Goal: Information Seeking & Learning: Learn about a topic

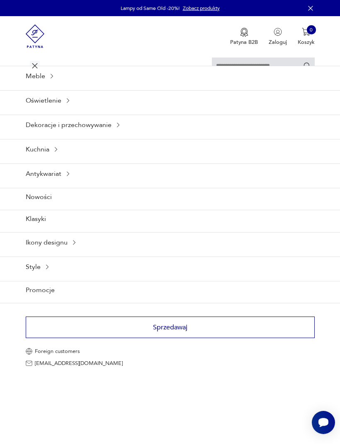
click at [244, 67] on input "text" at bounding box center [263, 66] width 103 height 17
click at [305, 70] on icon "Szukaj" at bounding box center [307, 66] width 8 height 8
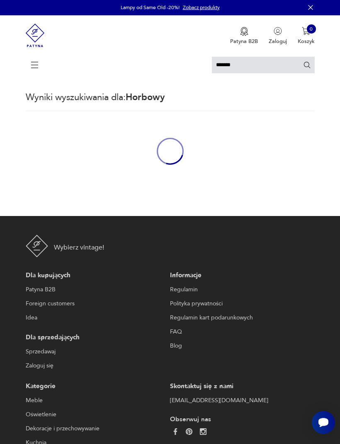
scroll to position [2, 0]
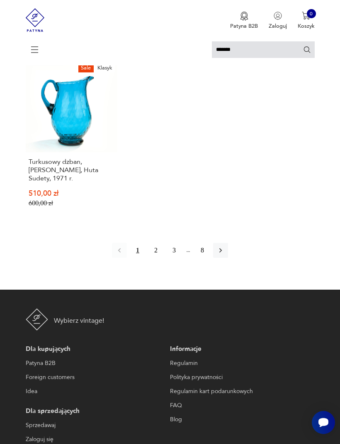
click at [224, 255] on icon "button" at bounding box center [220, 250] width 8 height 8
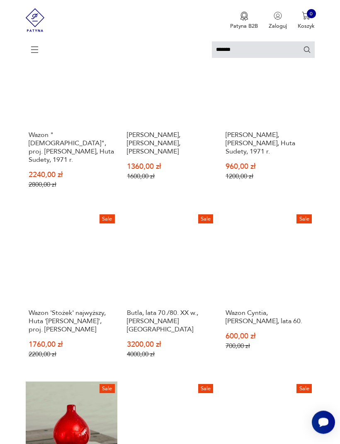
scroll to position [308, 0]
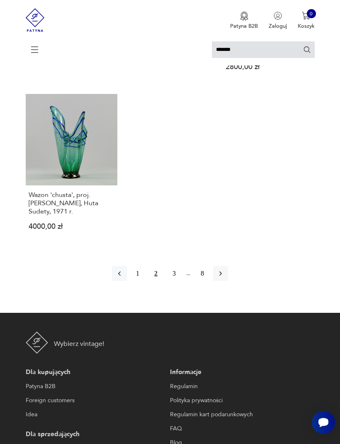
click at [224, 278] on icon "button" at bounding box center [220, 274] width 8 height 8
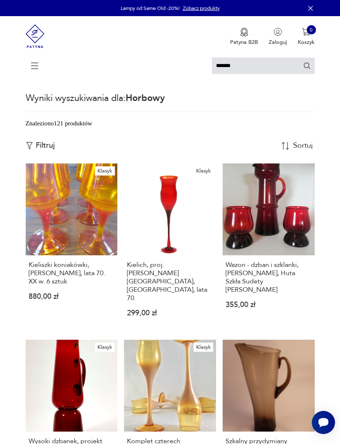
click at [235, 70] on input "*******" at bounding box center [263, 66] width 103 height 17
type input "*"
click at [303, 67] on icon "Szukaj" at bounding box center [306, 66] width 7 height 7
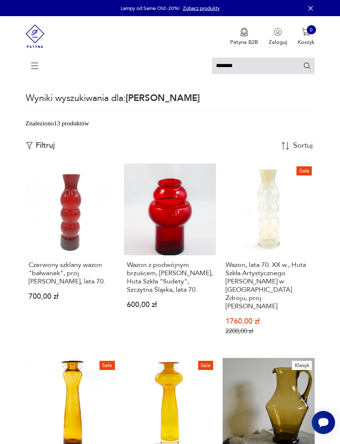
click at [253, 66] on input "********" at bounding box center [263, 66] width 103 height 17
type input "*"
click at [304, 65] on icon "Szukaj" at bounding box center [307, 66] width 8 height 8
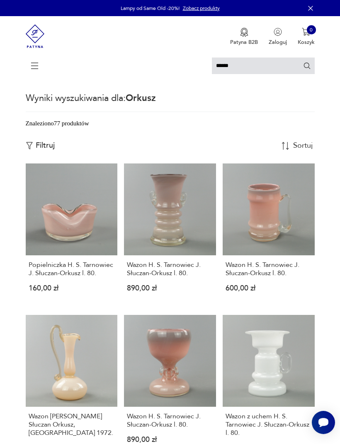
click at [241, 64] on input "******" at bounding box center [263, 66] width 103 height 17
type input "*"
click at [31, 68] on icon at bounding box center [34, 65] width 29 height 29
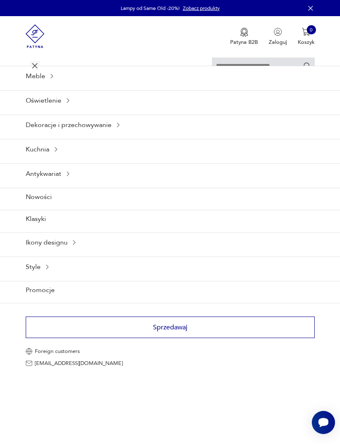
click at [77, 246] on icon at bounding box center [74, 242] width 7 height 7
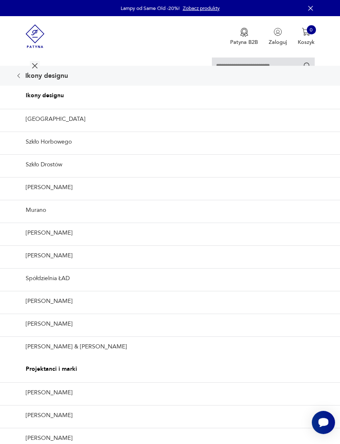
click at [57, 175] on link "Szkło Drostów" at bounding box center [170, 164] width 340 height 20
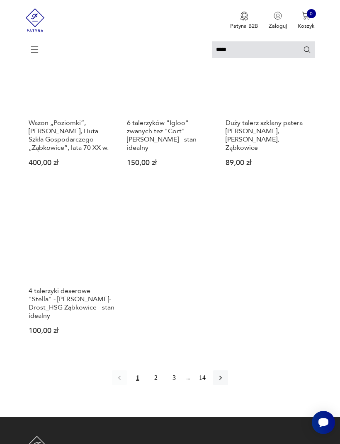
scroll to position [807, 0]
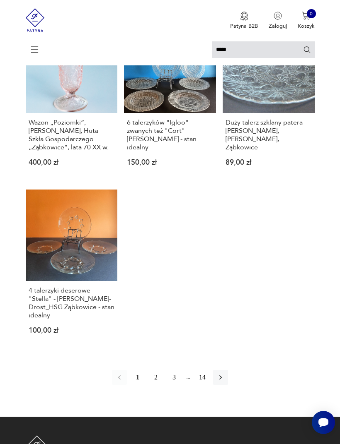
click at [224, 382] on icon "button" at bounding box center [220, 377] width 8 height 8
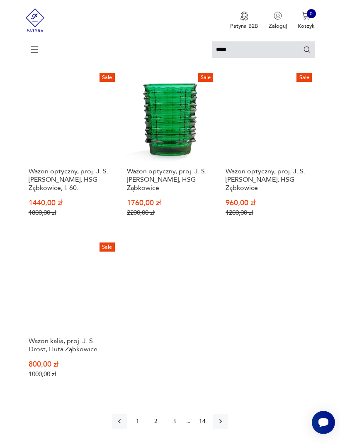
scroll to position [787, 0]
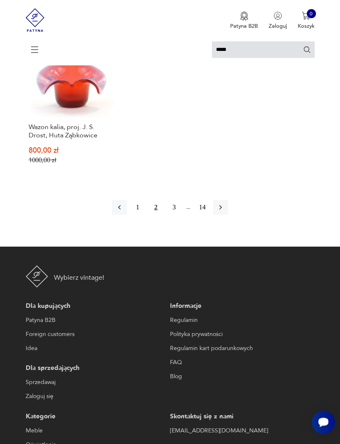
click at [224, 212] on icon "button" at bounding box center [220, 208] width 8 height 8
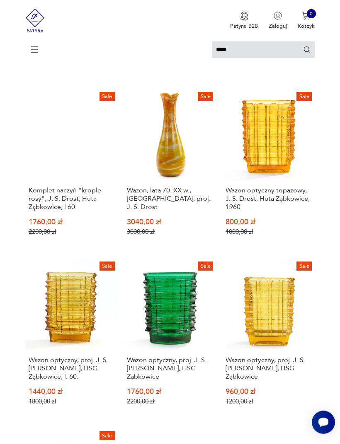
scroll to position [2, 0]
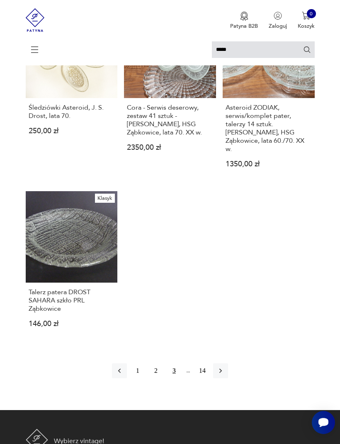
click at [224, 375] on icon "button" at bounding box center [220, 371] width 8 height 8
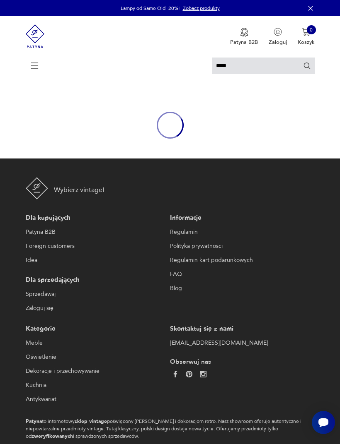
scroll to position [75, 0]
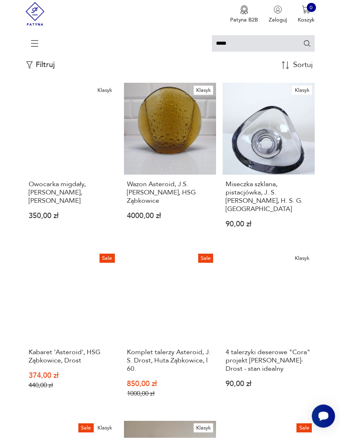
scroll to position [140, 0]
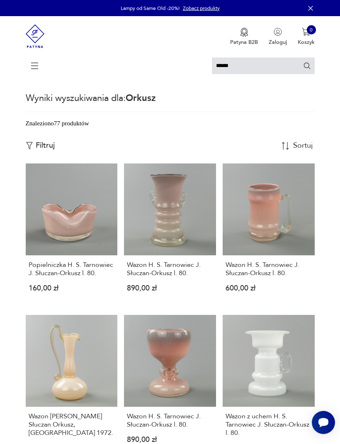
click at [36, 66] on icon at bounding box center [34, 65] width 29 height 29
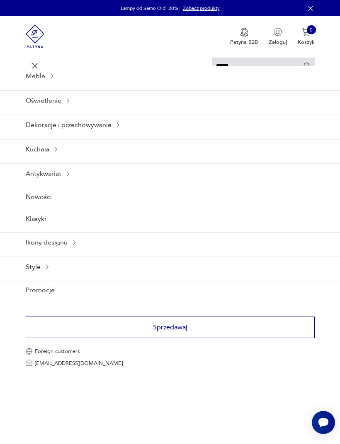
click at [76, 246] on icon at bounding box center [74, 242] width 7 height 7
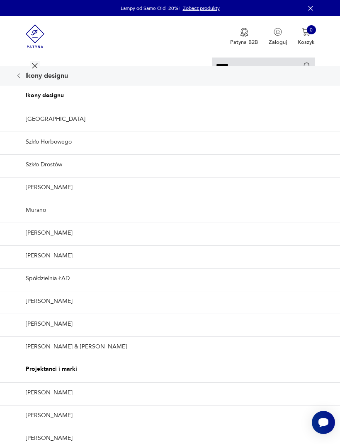
click at [41, 220] on link "Murano" at bounding box center [170, 210] width 340 height 20
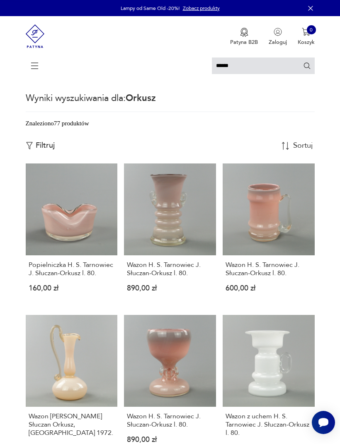
type input "******"
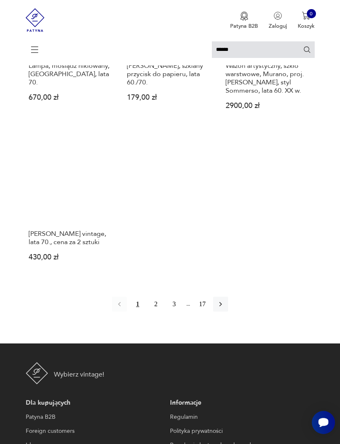
scroll to position [890, 0]
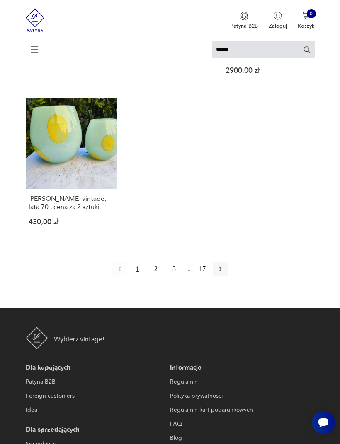
click at [224, 273] on icon "button" at bounding box center [220, 269] width 8 height 8
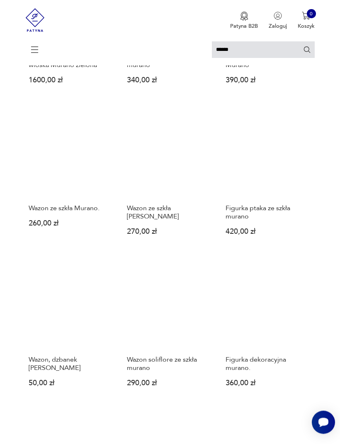
scroll to position [544, 0]
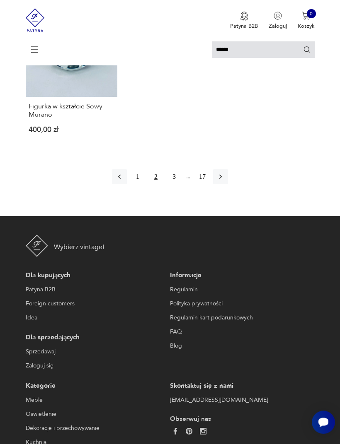
click at [224, 181] on icon "button" at bounding box center [220, 177] width 8 height 8
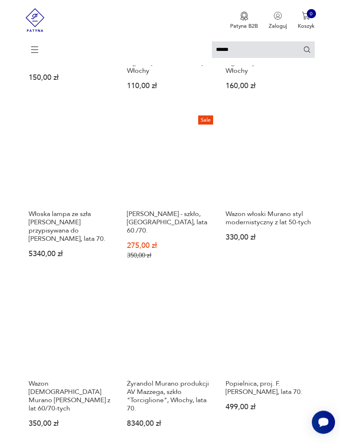
scroll to position [605, 0]
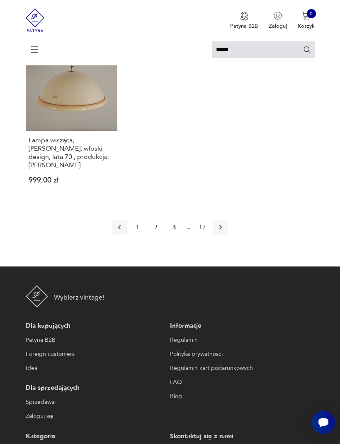
click at [224, 231] on icon "button" at bounding box center [220, 227] width 8 height 8
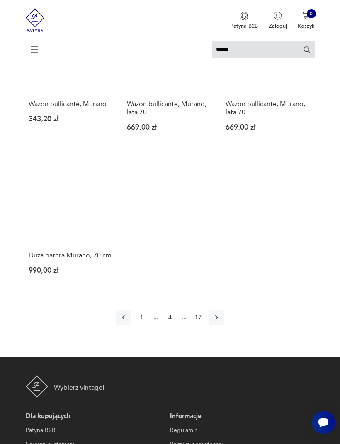
scroll to position [834, 0]
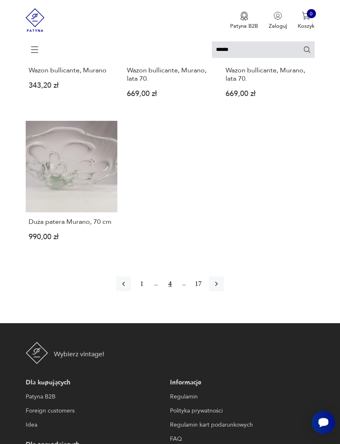
click at [220, 288] on icon "button" at bounding box center [216, 284] width 8 height 8
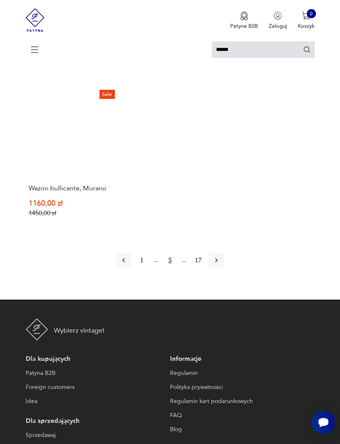
scroll to position [911, 0]
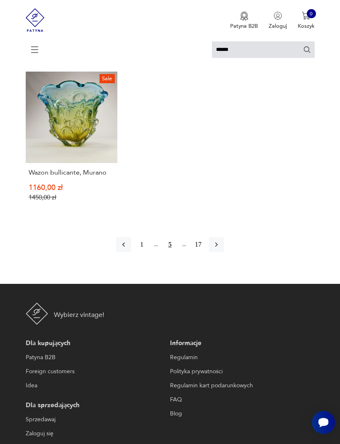
click at [217, 252] on button "button" at bounding box center [216, 244] width 15 height 15
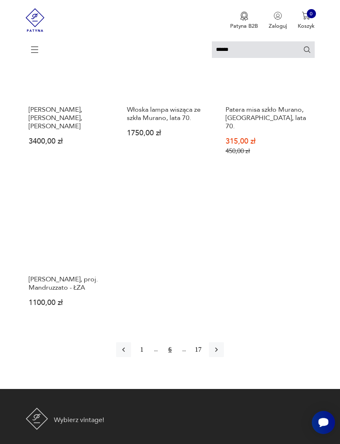
scroll to position [813, 0]
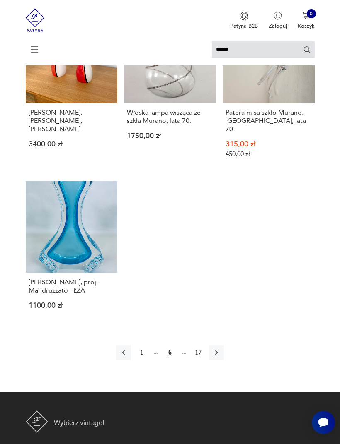
click at [224, 360] on button "button" at bounding box center [216, 352] width 15 height 15
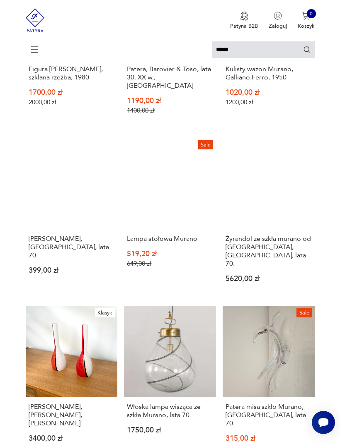
scroll to position [2, 0]
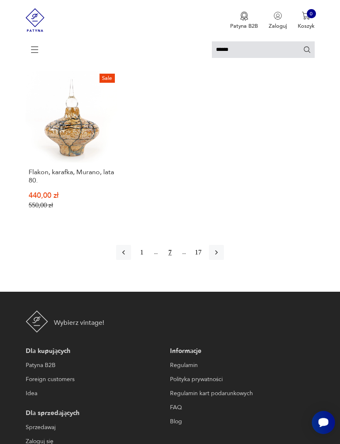
click at [218, 257] on icon "button" at bounding box center [216, 252] width 8 height 8
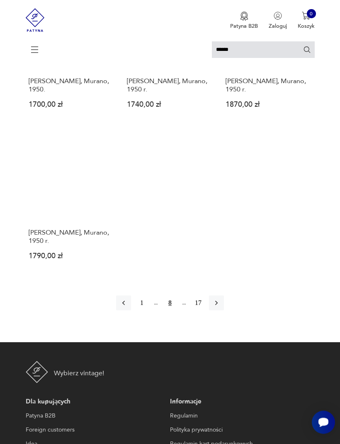
scroll to position [845, 0]
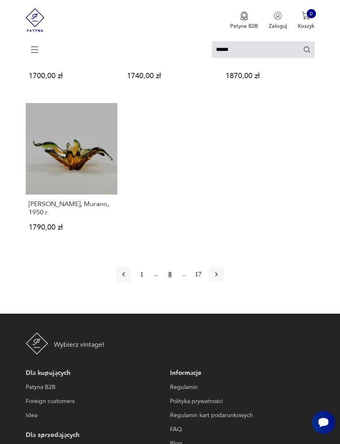
click at [220, 279] on icon "button" at bounding box center [216, 274] width 8 height 8
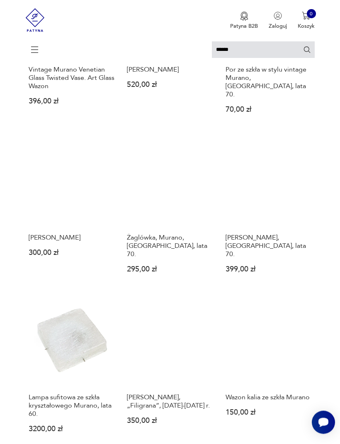
scroll to position [518, 0]
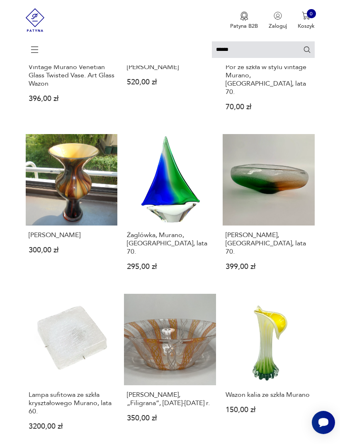
click at [275, 201] on link "[PERSON_NAME], [GEOGRAPHIC_DATA], lata 70. 399,00 zł" at bounding box center [268, 208] width 92 height 149
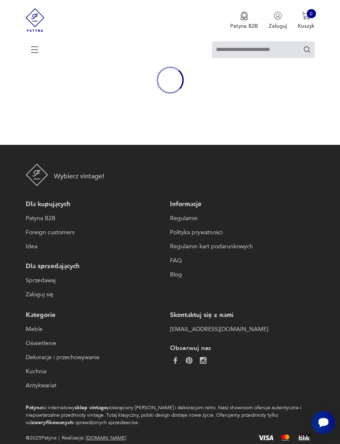
type input "******"
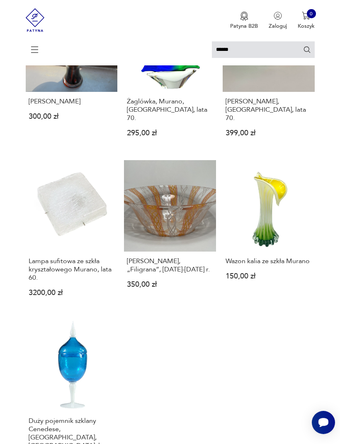
scroll to position [620, 0]
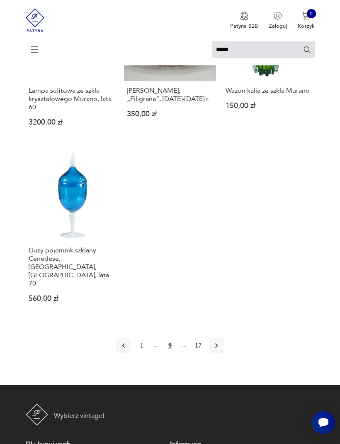
click at [220, 350] on icon "button" at bounding box center [216, 346] width 8 height 8
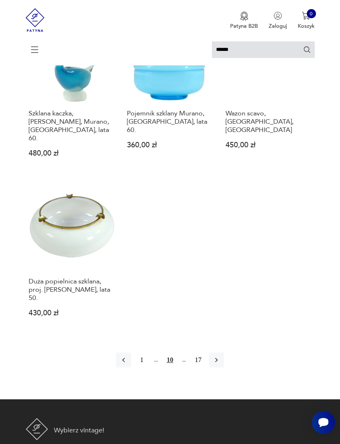
scroll to position [863, 0]
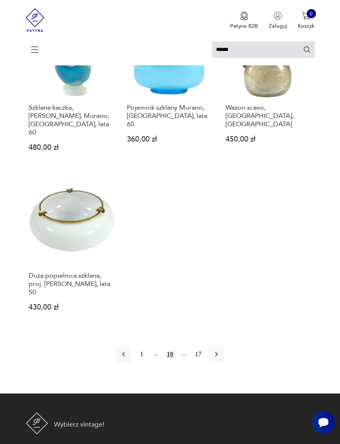
click at [220, 350] on icon "button" at bounding box center [216, 354] width 8 height 8
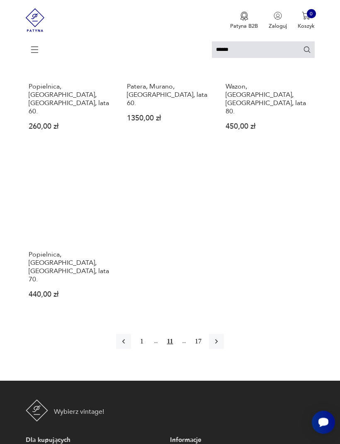
scroll to position [876, 0]
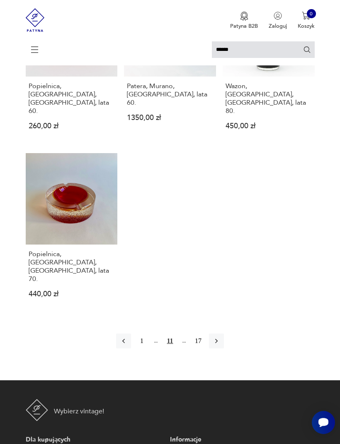
click at [220, 337] on icon "button" at bounding box center [216, 341] width 8 height 8
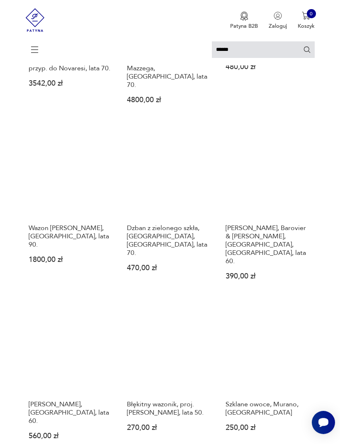
scroll to position [2, 0]
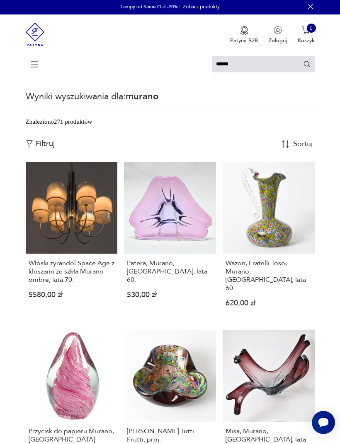
click at [72, 233] on link "Włoski żyrandol Space Age z kloszami ze szkła Murano ombre, lata 70. 5580,00 zł" at bounding box center [72, 240] width 92 height 157
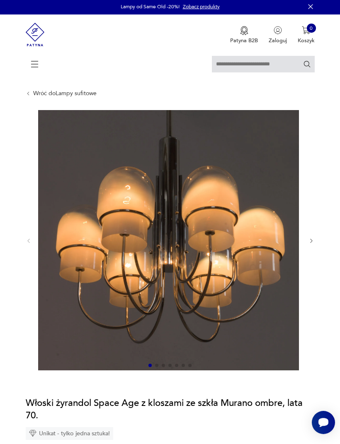
type input "******"
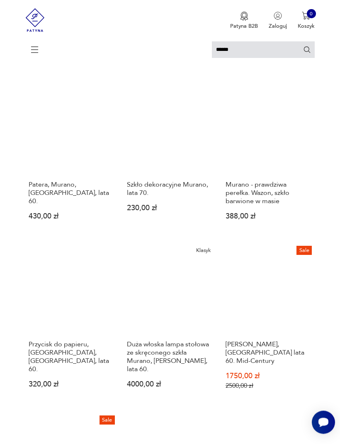
scroll to position [475, 0]
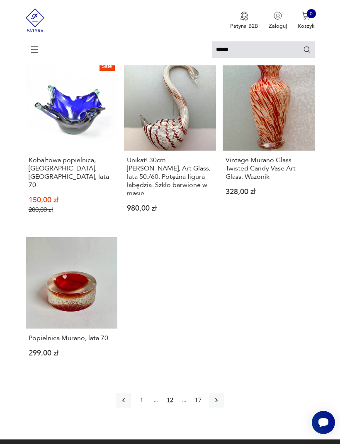
click at [224, 408] on button "button" at bounding box center [216, 400] width 15 height 15
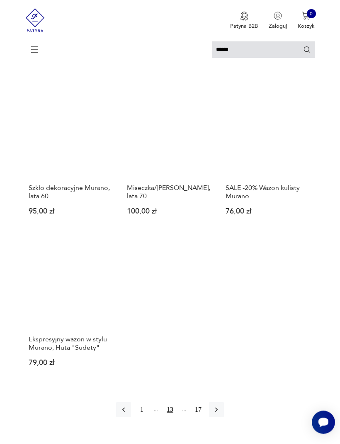
scroll to position [741, 0]
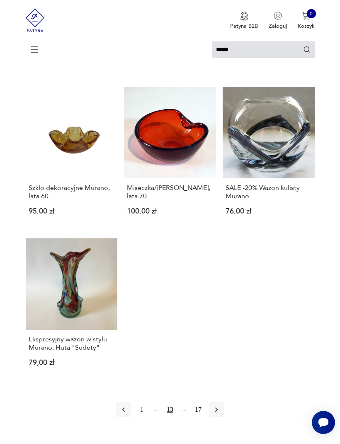
click at [217, 412] on icon "button" at bounding box center [216, 410] width 2 height 5
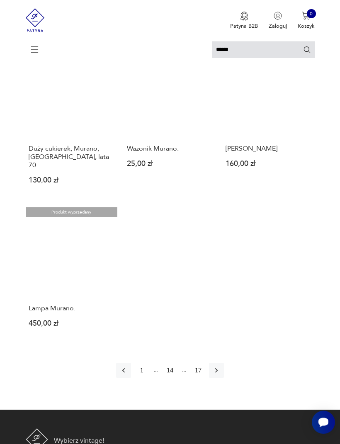
scroll to position [755, 0]
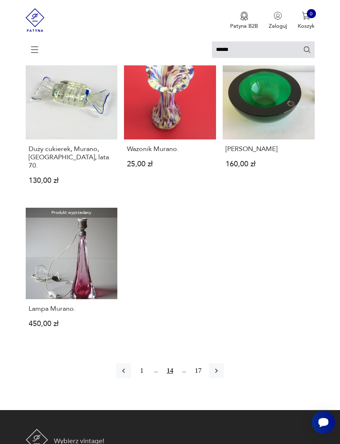
click at [220, 375] on icon "button" at bounding box center [216, 371] width 8 height 8
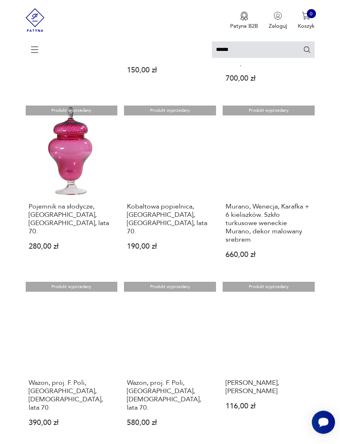
scroll to position [571, 0]
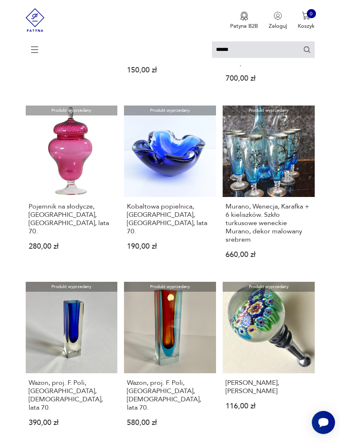
click at [176, 345] on link "Produkt wyprzedany Wazon, proj. F. Poli, [GEOGRAPHIC_DATA], [DEMOGRAPHIC_DATA],…" at bounding box center [170, 360] width 92 height 157
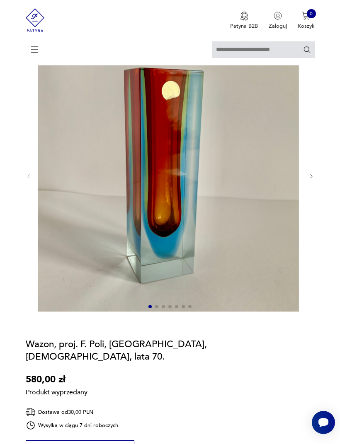
click at [308, 180] on icon "button" at bounding box center [311, 176] width 6 height 6
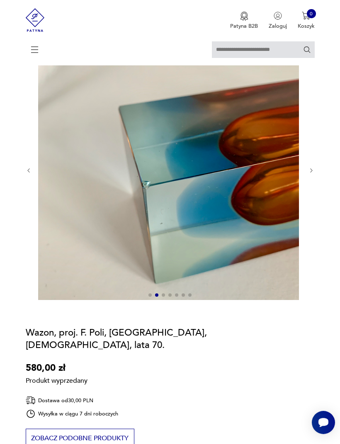
click at [316, 186] on section "Produkt wyprzedany Opis produktu Wazon projektu [PERSON_NAME] wyprodukowany w […" at bounding box center [170, 404] width 340 height 729
click at [309, 174] on icon "button" at bounding box center [311, 171] width 6 height 6
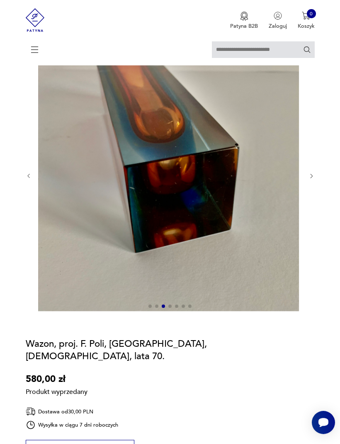
click at [310, 179] on icon "button" at bounding box center [311, 176] width 6 height 6
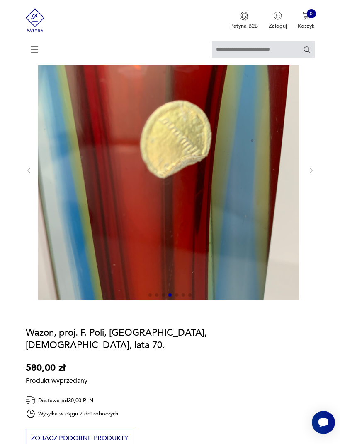
click at [310, 186] on div at bounding box center [170, 171] width 289 height 262
click at [313, 174] on icon "button" at bounding box center [311, 171] width 6 height 6
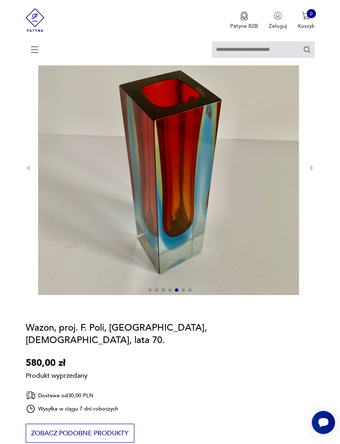
click at [309, 171] on icon "button" at bounding box center [311, 168] width 6 height 6
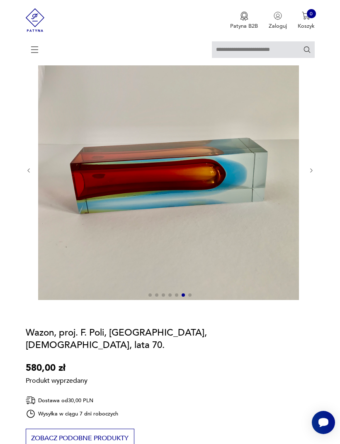
type input "******"
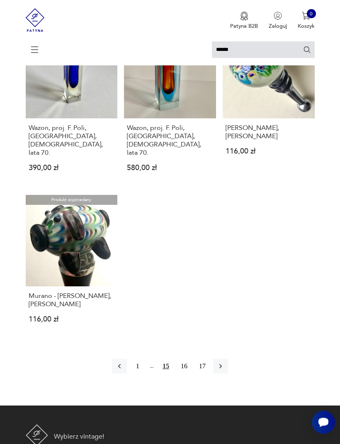
scroll to position [907, 0]
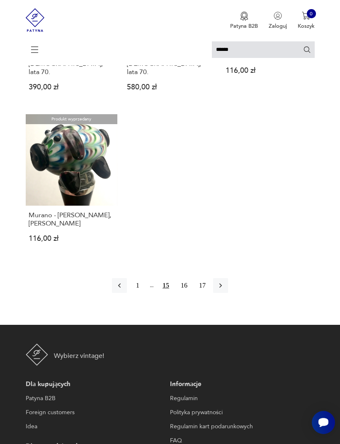
click at [224, 289] on icon "button" at bounding box center [220, 286] width 8 height 8
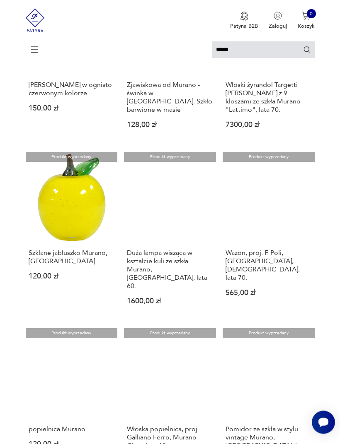
scroll to position [358, 0]
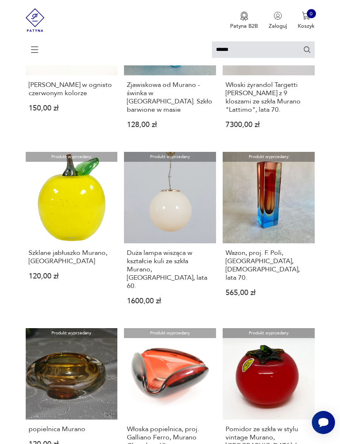
click at [269, 227] on link "Produkt wyprzedany Wazon, proj. F. Poli, [GEOGRAPHIC_DATA], [DEMOGRAPHIC_DATA],…" at bounding box center [268, 235] width 92 height 166
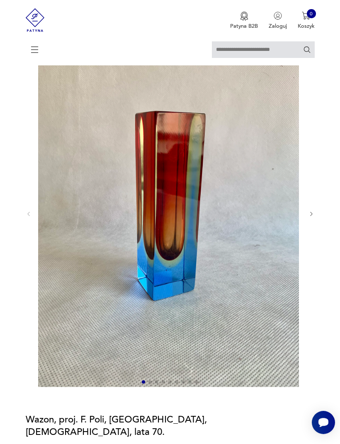
click at [313, 217] on icon "button" at bounding box center [311, 214] width 6 height 6
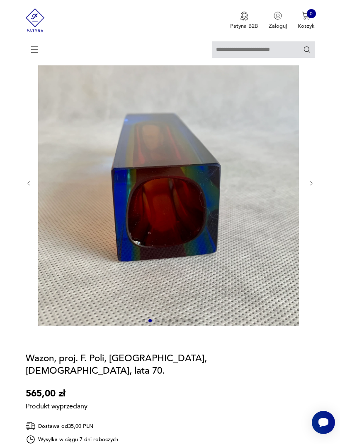
click at [309, 187] on icon "button" at bounding box center [311, 184] width 6 height 6
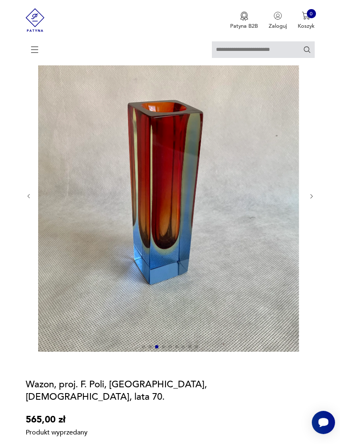
click at [309, 200] on button "button" at bounding box center [311, 196] width 6 height 7
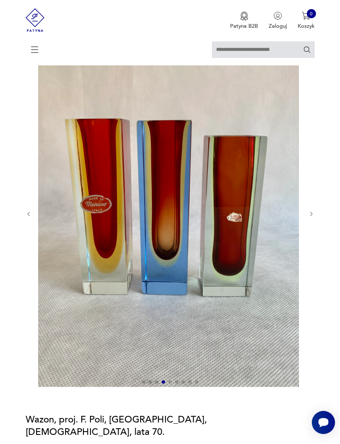
click at [308, 217] on icon "button" at bounding box center [311, 214] width 6 height 6
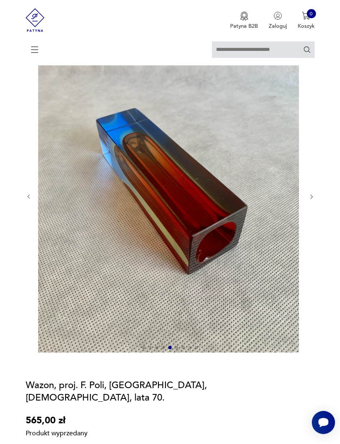
click at [309, 214] on div at bounding box center [170, 197] width 289 height 314
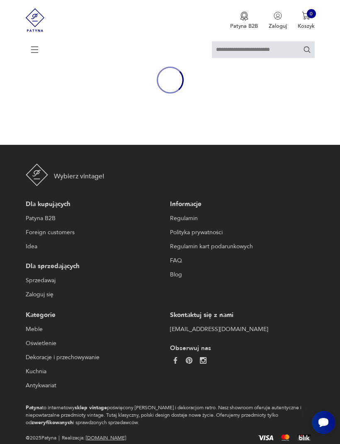
type input "******"
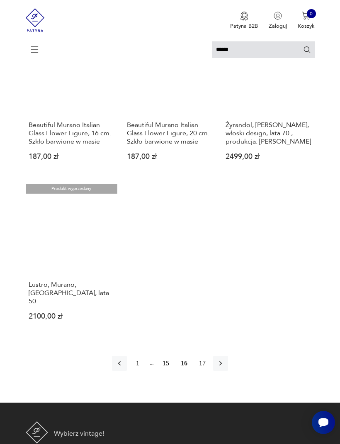
scroll to position [903, 0]
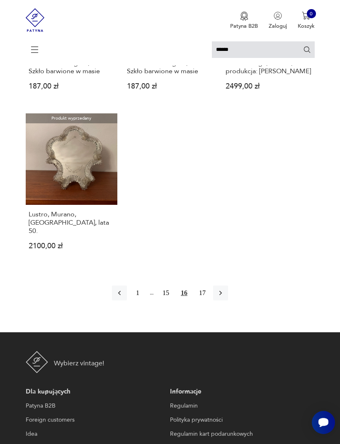
click at [224, 297] on icon "button" at bounding box center [220, 293] width 8 height 8
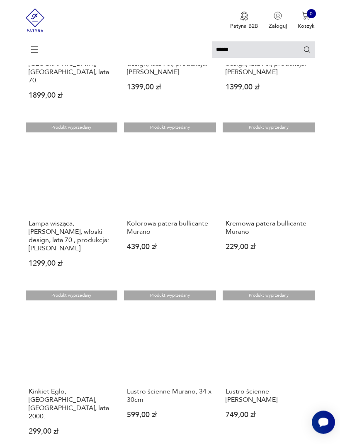
scroll to position [555, 0]
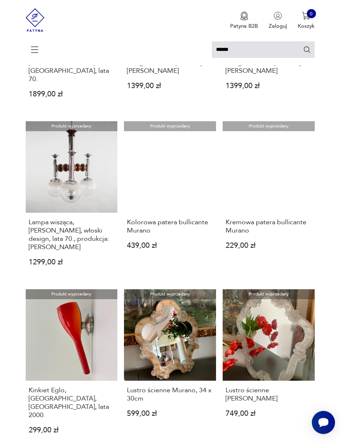
click at [49, 301] on link "Produkt wyprzedany Kinkiet Eglo, [GEOGRAPHIC_DATA], [GEOGRAPHIC_DATA], lata 200…" at bounding box center [72, 367] width 92 height 157
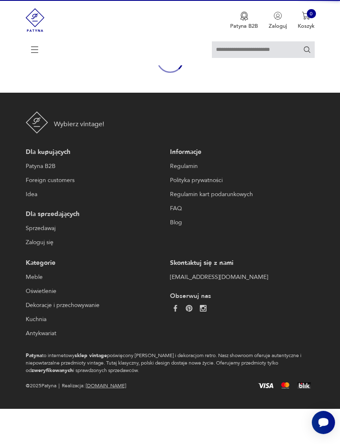
scroll to position [72, 0]
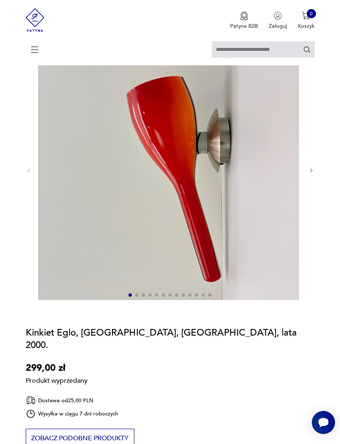
click at [311, 174] on icon "button" at bounding box center [311, 171] width 6 height 6
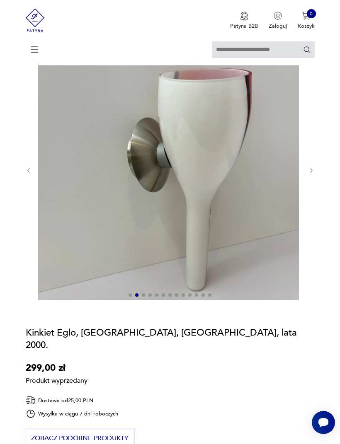
click at [310, 173] on icon "button" at bounding box center [311, 171] width 2 height 4
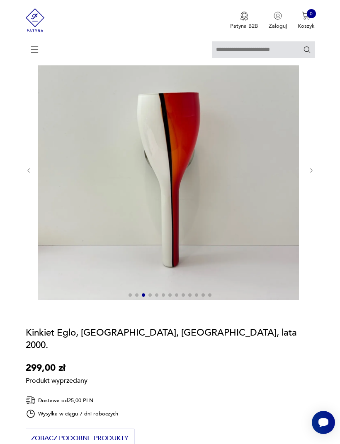
click at [308, 174] on icon "button" at bounding box center [311, 171] width 6 height 6
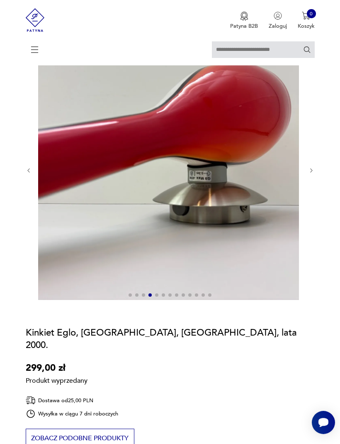
click at [308, 174] on icon "button" at bounding box center [311, 171] width 6 height 6
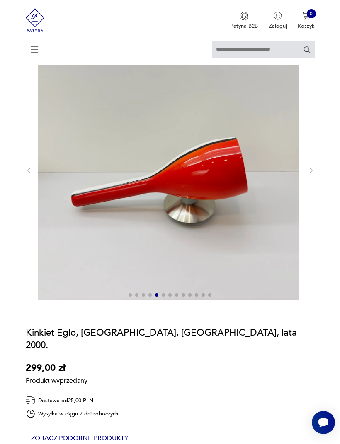
click at [39, 53] on icon at bounding box center [34, 49] width 29 height 29
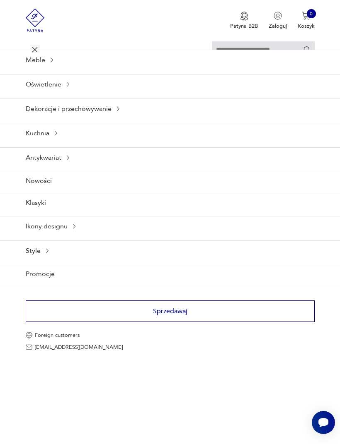
click at [77, 230] on icon at bounding box center [74, 226] width 7 height 7
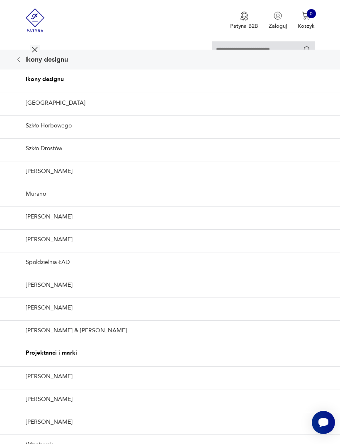
click at [72, 181] on link "[PERSON_NAME]" at bounding box center [170, 171] width 340 height 20
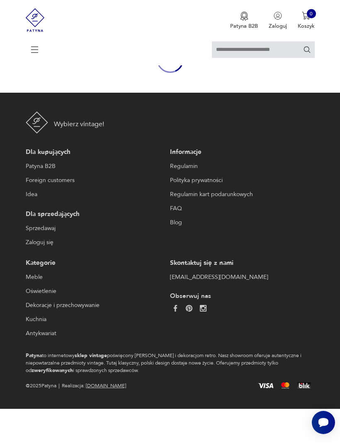
type input "*******"
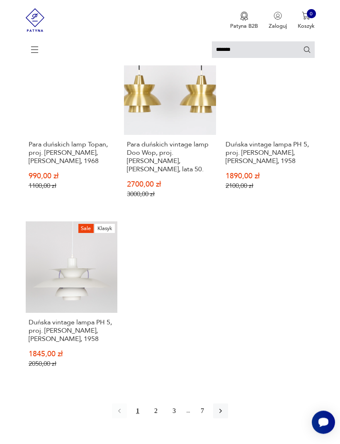
scroll to position [789, 0]
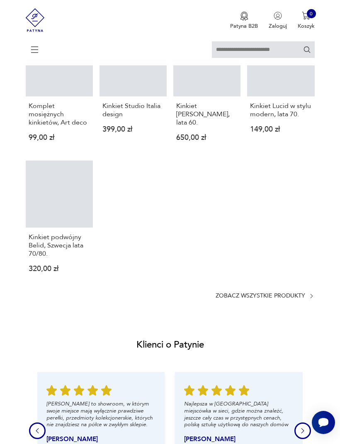
scroll to position [72, 0]
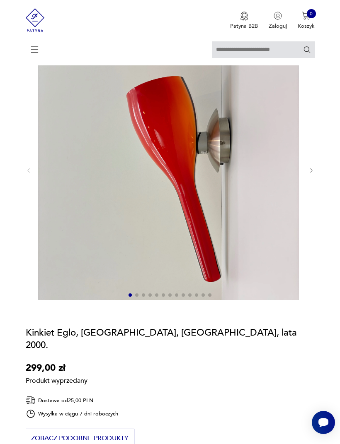
click at [35, 53] on icon at bounding box center [34, 48] width 29 height 9
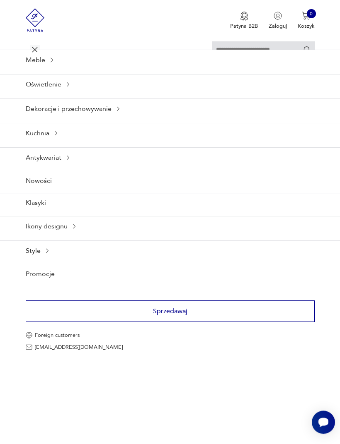
scroll to position [27, 0]
click at [77, 230] on icon at bounding box center [74, 226] width 7 height 7
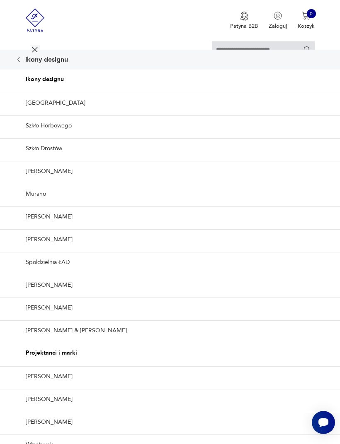
click at [65, 318] on link "[PERSON_NAME]" at bounding box center [170, 308] width 340 height 20
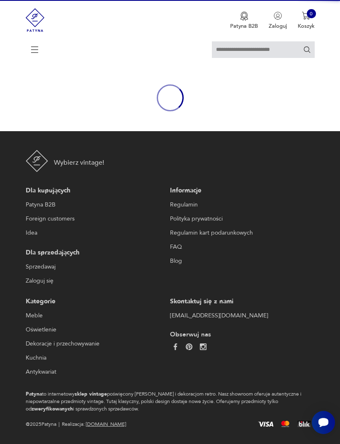
type input "*******"
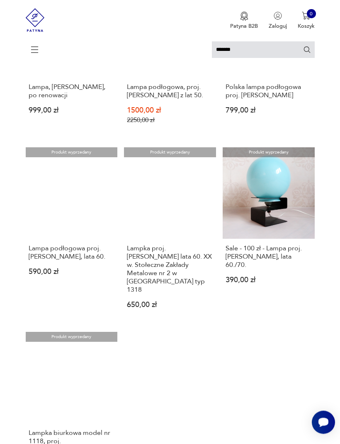
scroll to position [711, 0]
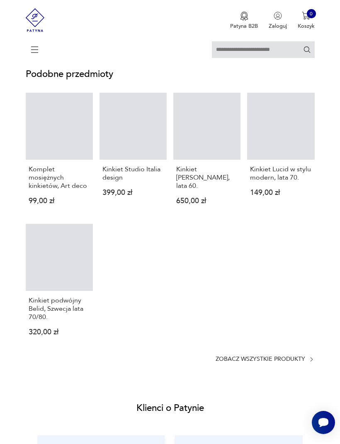
scroll to position [27, 0]
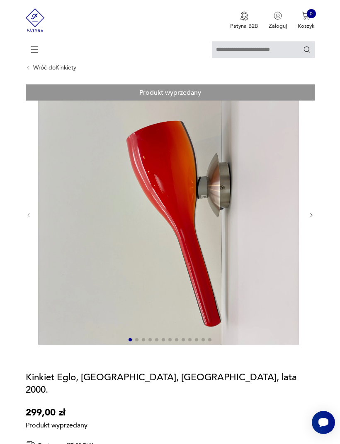
click at [35, 50] on icon at bounding box center [34, 50] width 29 height 0
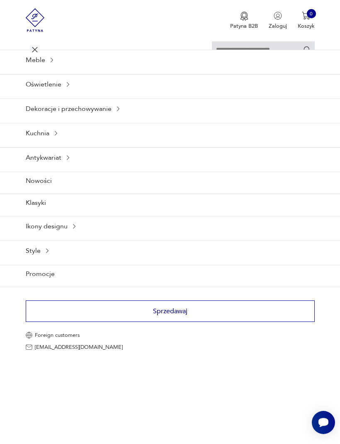
click at [80, 236] on div "Ikony designu" at bounding box center [170, 226] width 340 height 20
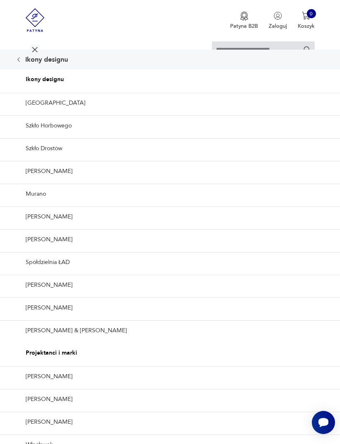
click at [59, 136] on link "Szkło Horbowego" at bounding box center [170, 126] width 340 height 20
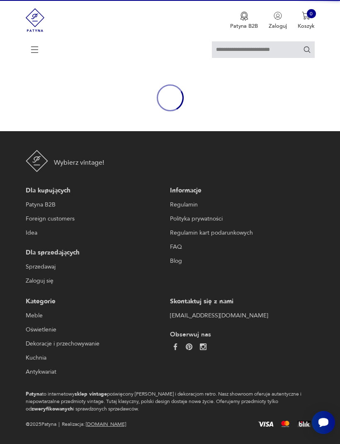
type input "*******"
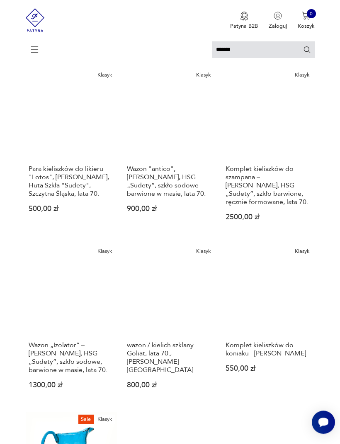
scroll to position [662, 0]
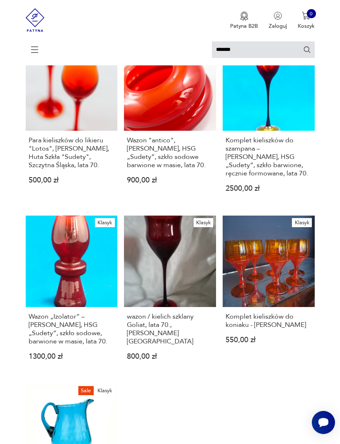
click at [198, 125] on link "Klasyk Wazon "antico", [PERSON_NAME], HSG „Sudety”, szkło sodowe barwione w mas…" at bounding box center [170, 122] width 92 height 166
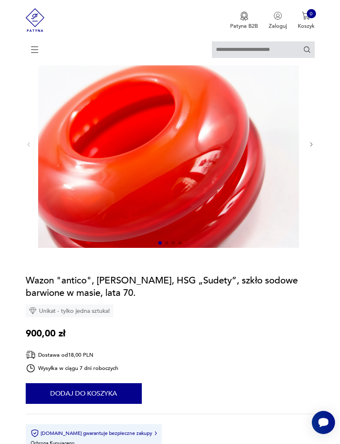
click at [310, 148] on icon "button" at bounding box center [311, 145] width 6 height 6
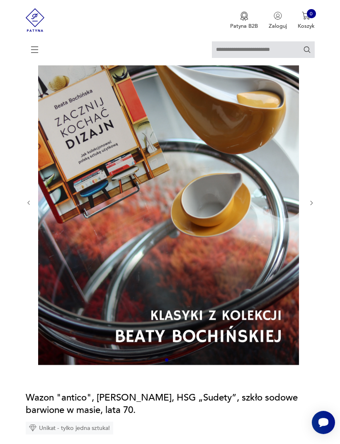
click at [311, 206] on icon "button" at bounding box center [311, 203] width 6 height 6
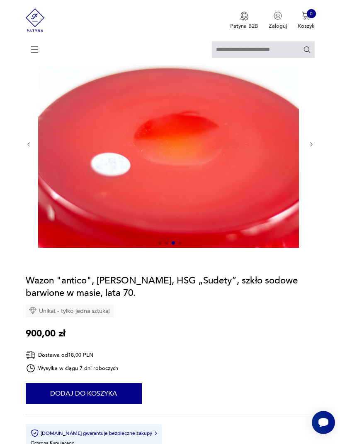
click at [310, 157] on div at bounding box center [170, 145] width 289 height 210
click at [308, 148] on icon "button" at bounding box center [311, 145] width 6 height 6
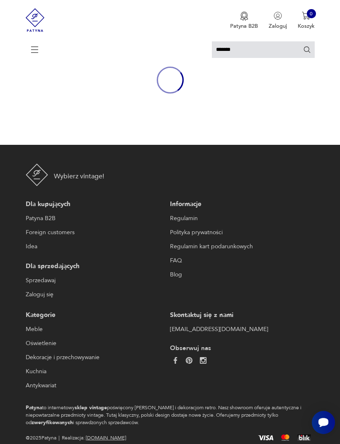
scroll to position [113, 0]
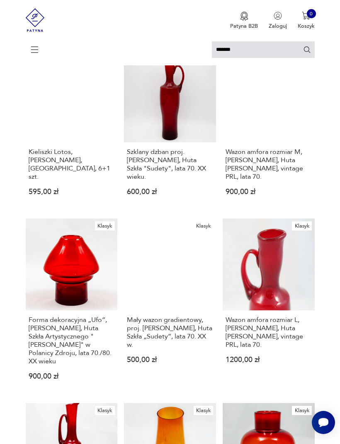
click at [36, 53] on icon at bounding box center [34, 48] width 29 height 9
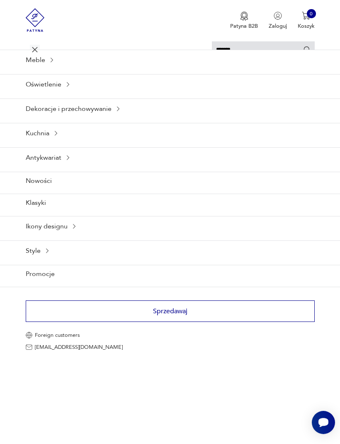
click at [77, 230] on icon at bounding box center [74, 226] width 7 height 7
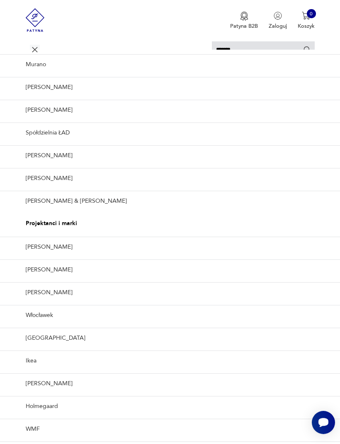
scroll to position [147, 0]
click at [47, 325] on link "Włocławek" at bounding box center [170, 315] width 340 height 20
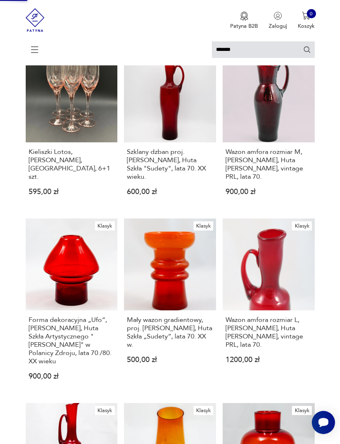
type input "*********"
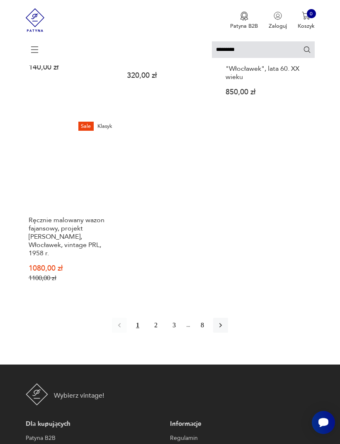
scroll to position [903, 0]
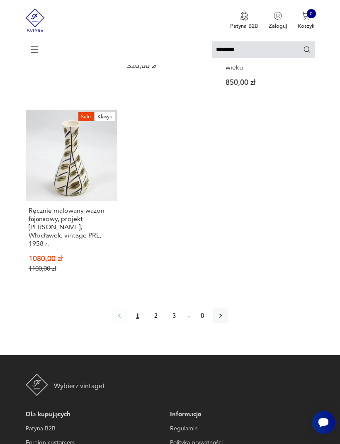
click at [228, 323] on button "button" at bounding box center [220, 315] width 15 height 15
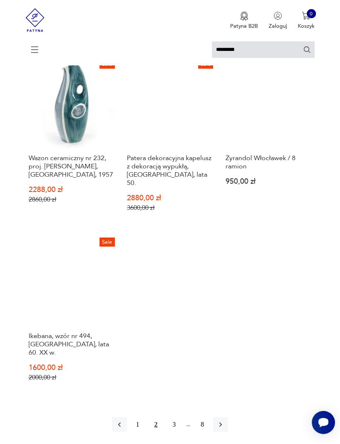
scroll to position [915, 0]
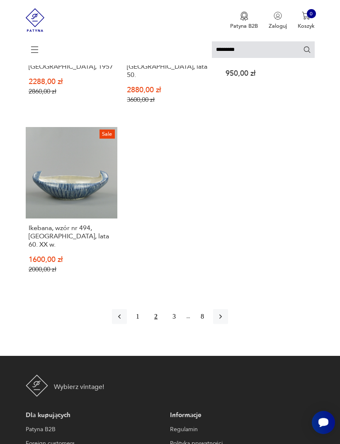
click at [228, 324] on button "button" at bounding box center [220, 316] width 15 height 15
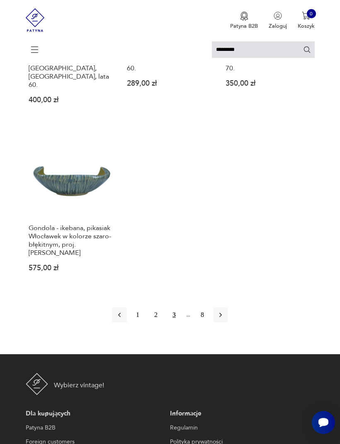
scroll to position [908, 0]
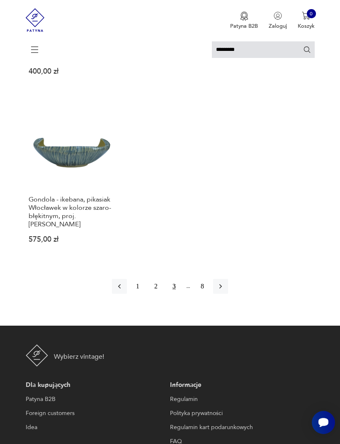
click at [224, 291] on icon "button" at bounding box center [220, 286] width 8 height 8
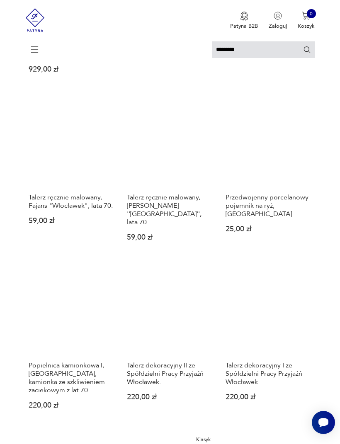
scroll to position [129, 0]
